Goal: Transaction & Acquisition: Download file/media

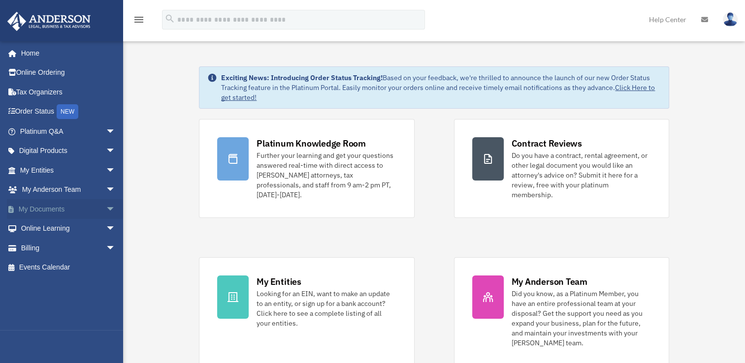
click at [106, 204] on span "arrow_drop_down" at bounding box center [116, 209] width 20 height 20
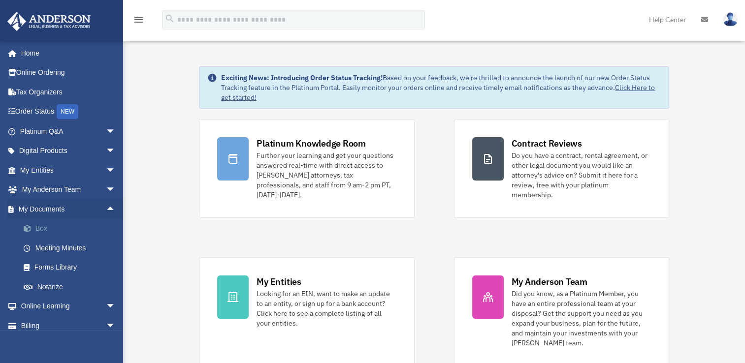
click at [38, 232] on link "Box" at bounding box center [72, 229] width 117 height 20
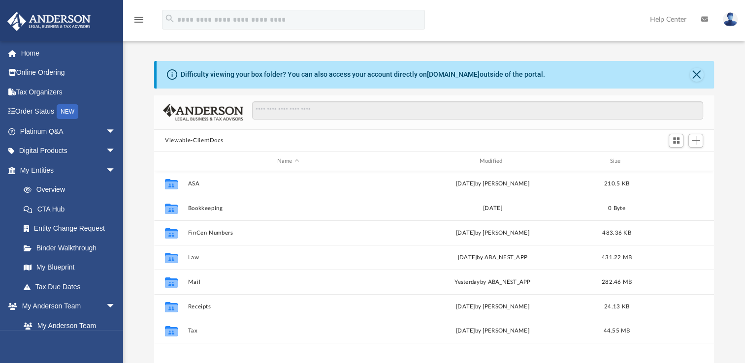
scroll to position [216, 551]
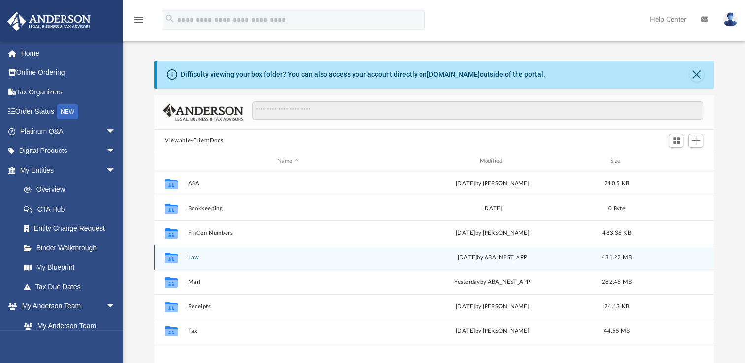
click at [197, 261] on div "Collaborated Folder Law [DATE] by ABA_NEST_APP 431.22 MB" at bounding box center [434, 257] width 560 height 25
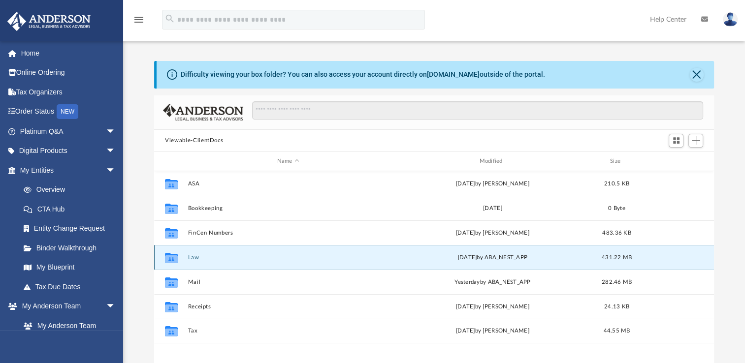
click at [194, 257] on button "Law" at bounding box center [288, 258] width 200 height 6
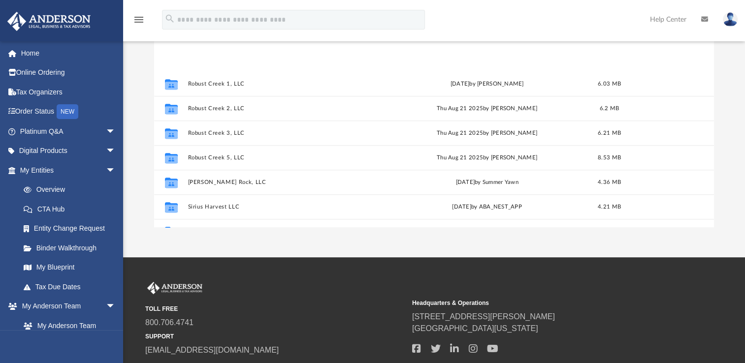
scroll to position [542, 0]
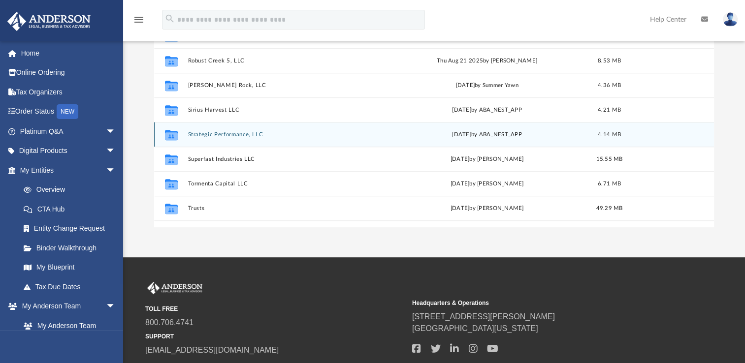
click at [224, 136] on button "Strategic Performance, LLC" at bounding box center [286, 134] width 196 height 6
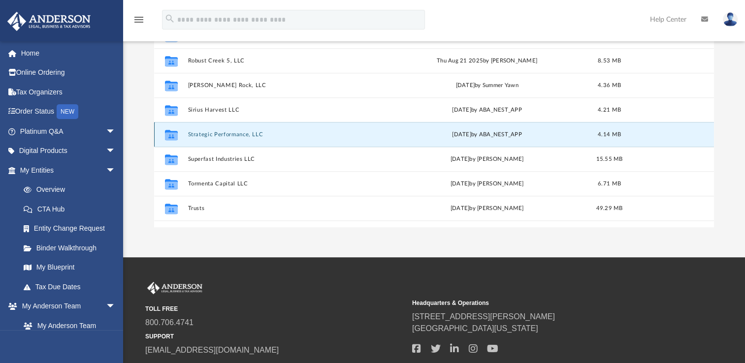
scroll to position [0, 0]
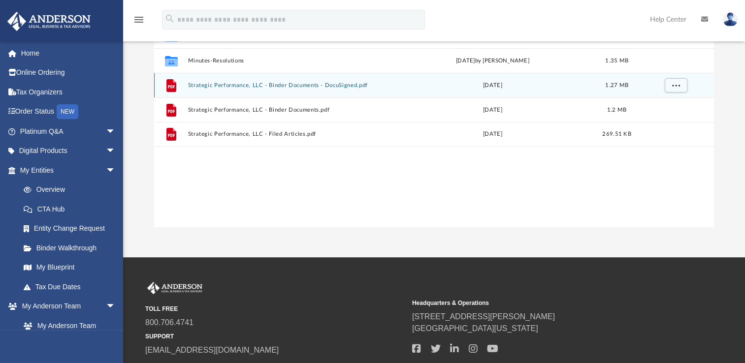
click at [298, 86] on button "Strategic Performance, LLC - Binder Documents - DocuSigned.pdf" at bounding box center [288, 85] width 200 height 6
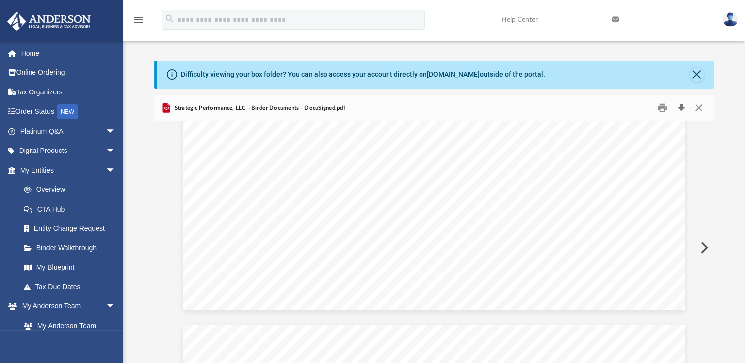
click at [679, 107] on button "Download" at bounding box center [681, 107] width 18 height 15
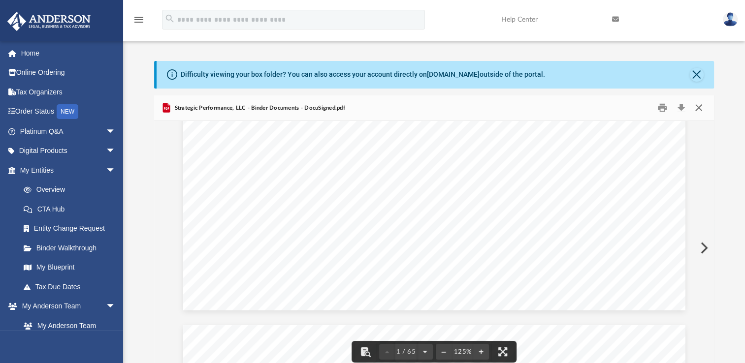
click at [702, 108] on button "Close" at bounding box center [698, 107] width 18 height 15
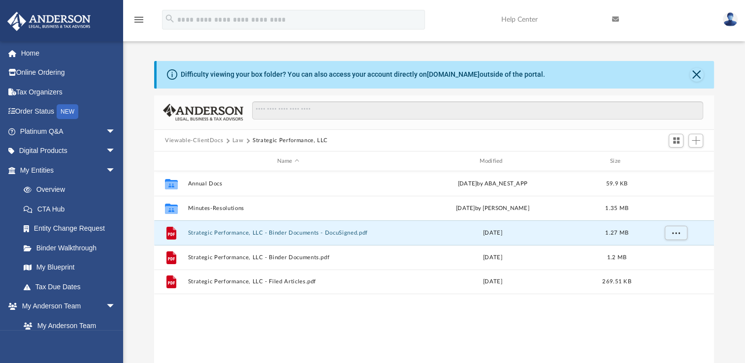
click at [237, 141] on button "Law" at bounding box center [237, 140] width 11 height 9
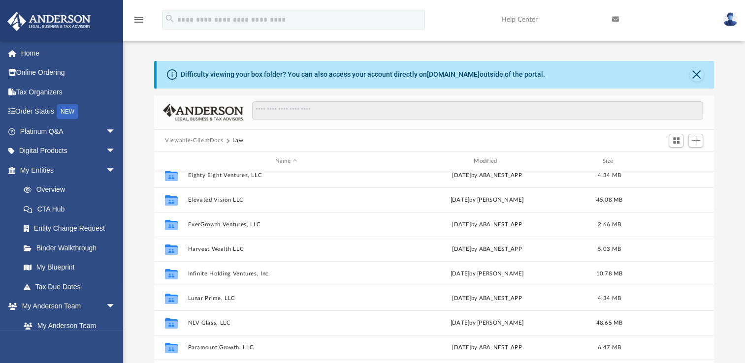
scroll to position [295, 0]
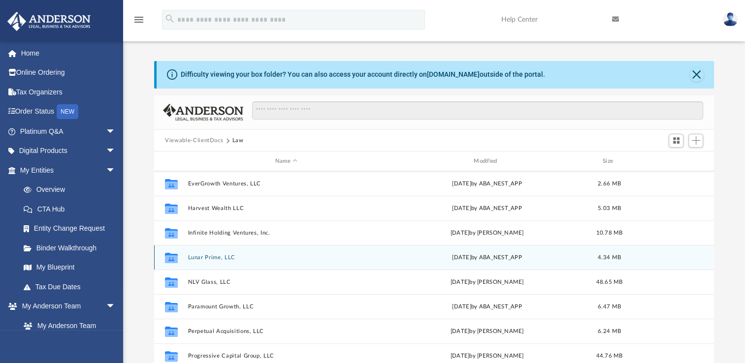
click at [204, 256] on button "Lunar Prime, LLC" at bounding box center [286, 258] width 196 height 6
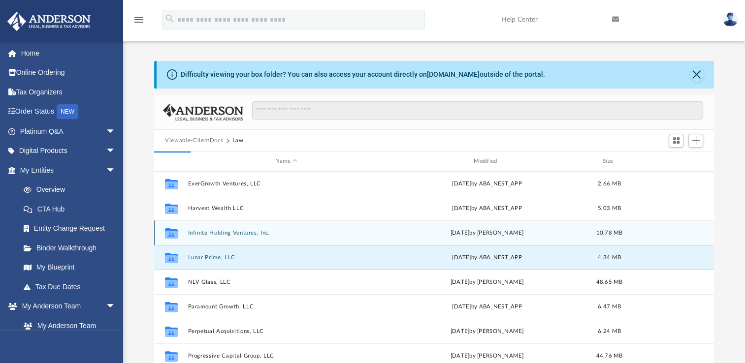
scroll to position [0, 0]
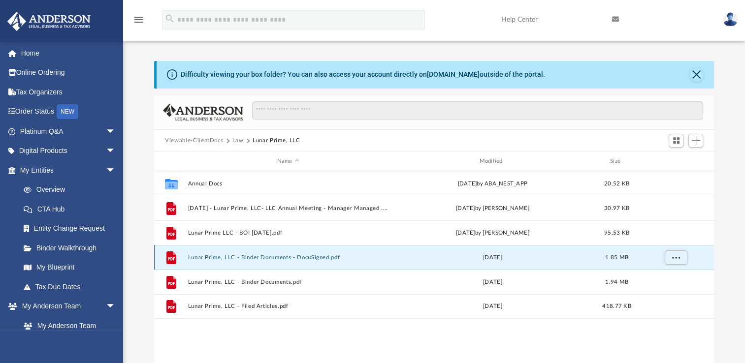
click at [287, 259] on button "Lunar Prime, LLC - Binder Documents - DocuSigned.pdf" at bounding box center [288, 258] width 200 height 6
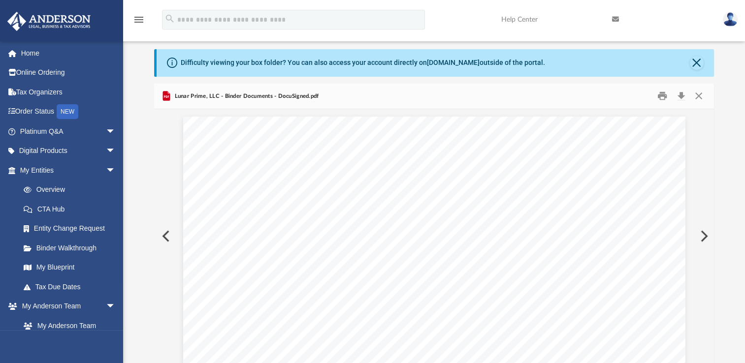
scroll to position [37221, 0]
click at [681, 96] on button "Download" at bounding box center [681, 96] width 18 height 15
